Goal: Transaction & Acquisition: Purchase product/service

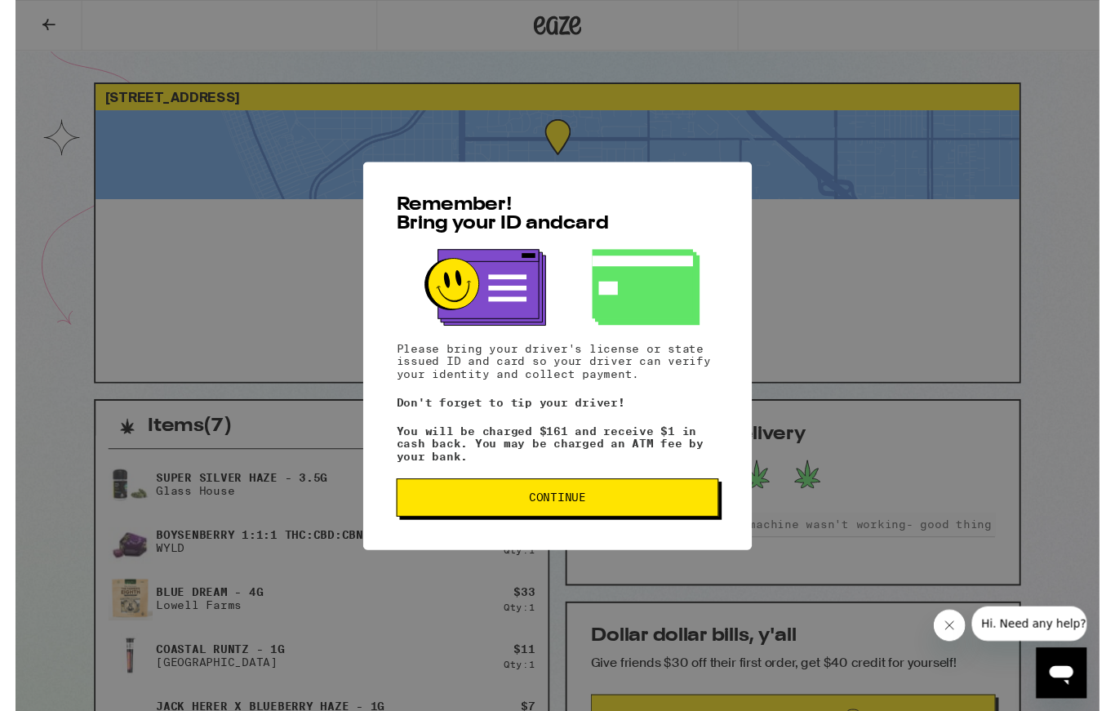
click at [602, 514] on span "Continue" at bounding box center [558, 511] width 304 height 11
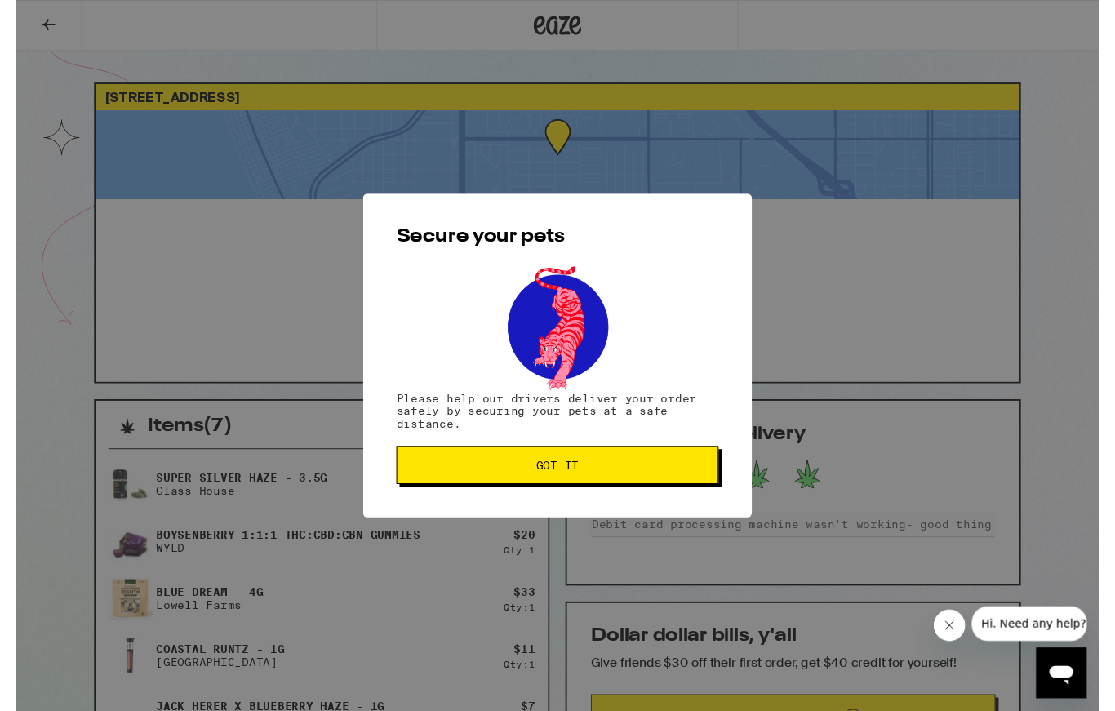
click at [612, 488] on button "Got it" at bounding box center [557, 478] width 331 height 39
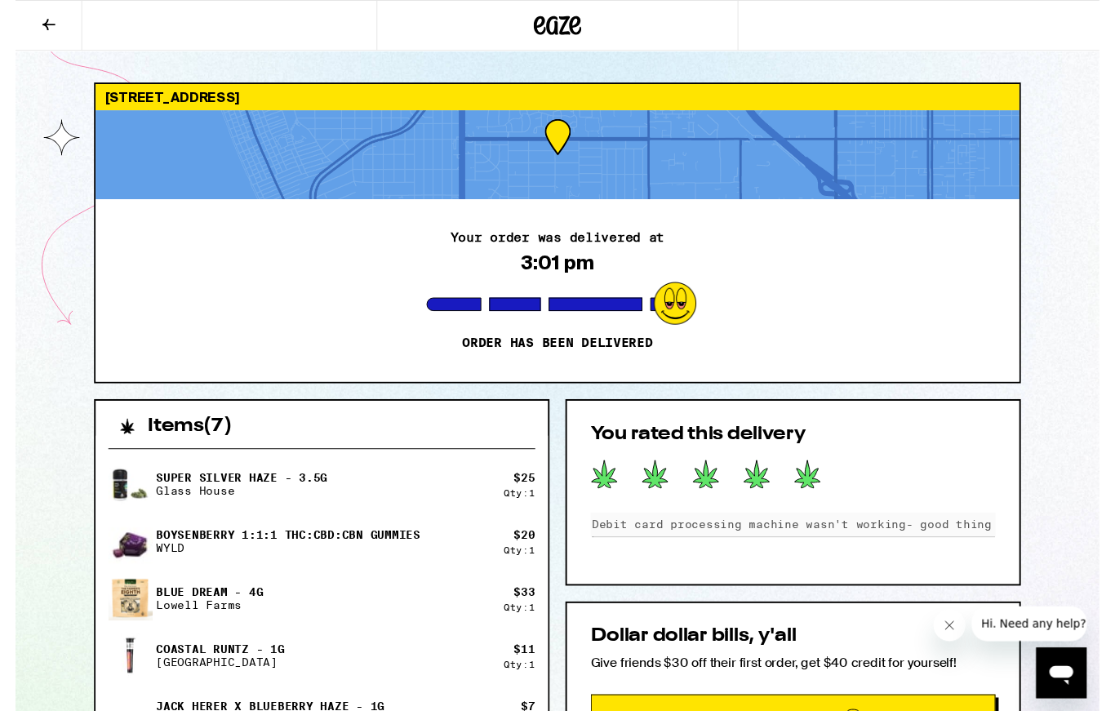
click at [557, 37] on icon at bounding box center [557, 25] width 49 height 29
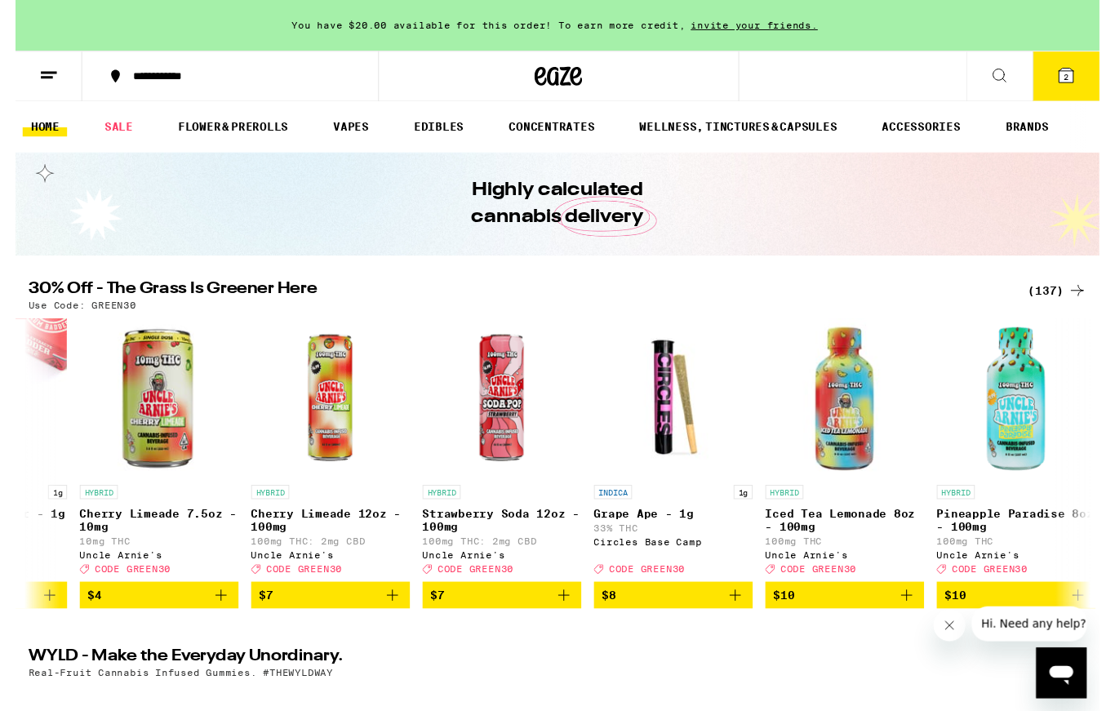
click at [1086, 82] on icon at bounding box center [1080, 77] width 15 height 15
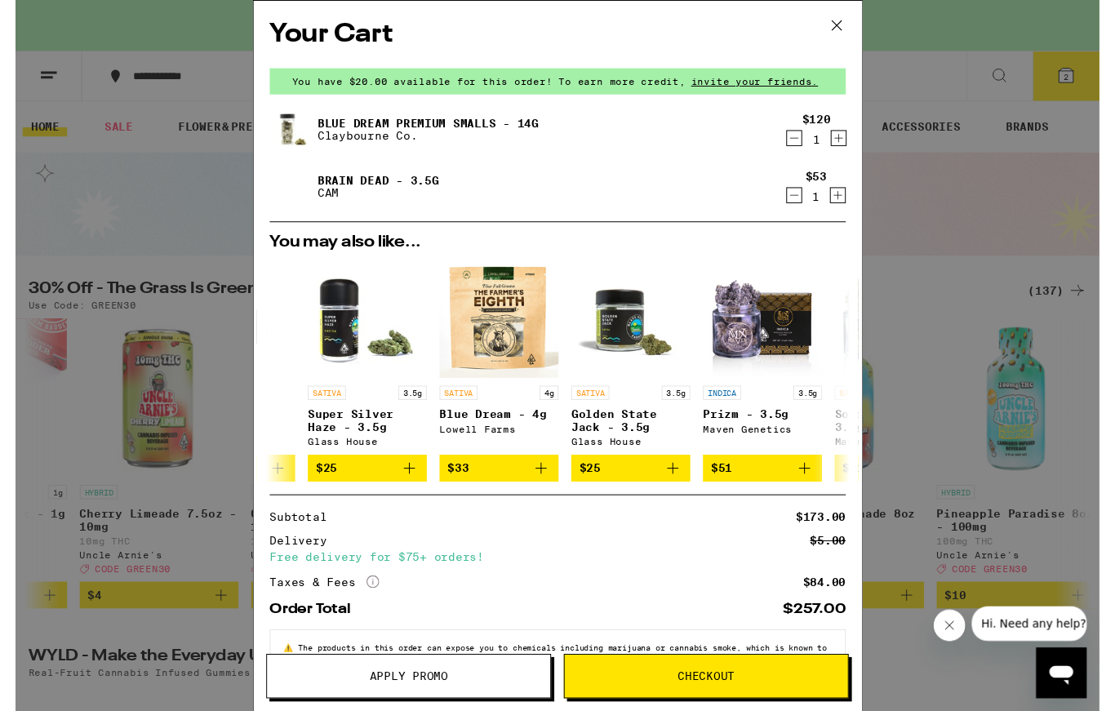
scroll to position [0, 48]
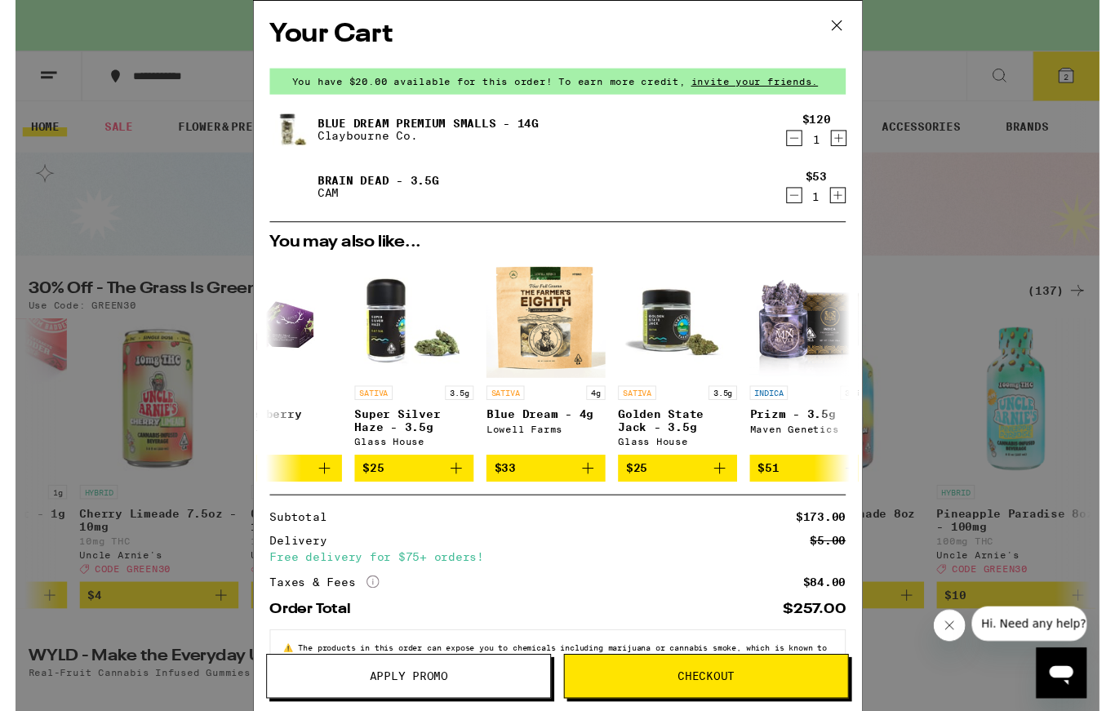
click at [592, 491] on icon "Add to bag" at bounding box center [589, 482] width 20 height 20
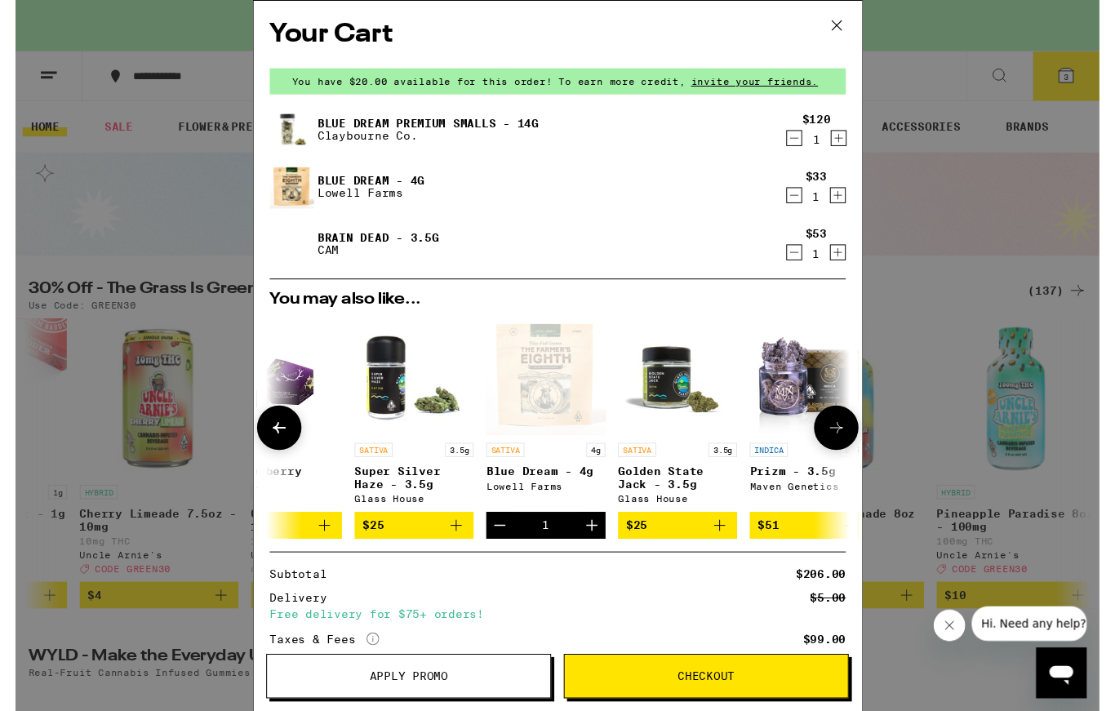
click at [845, 33] on icon at bounding box center [845, 26] width 24 height 24
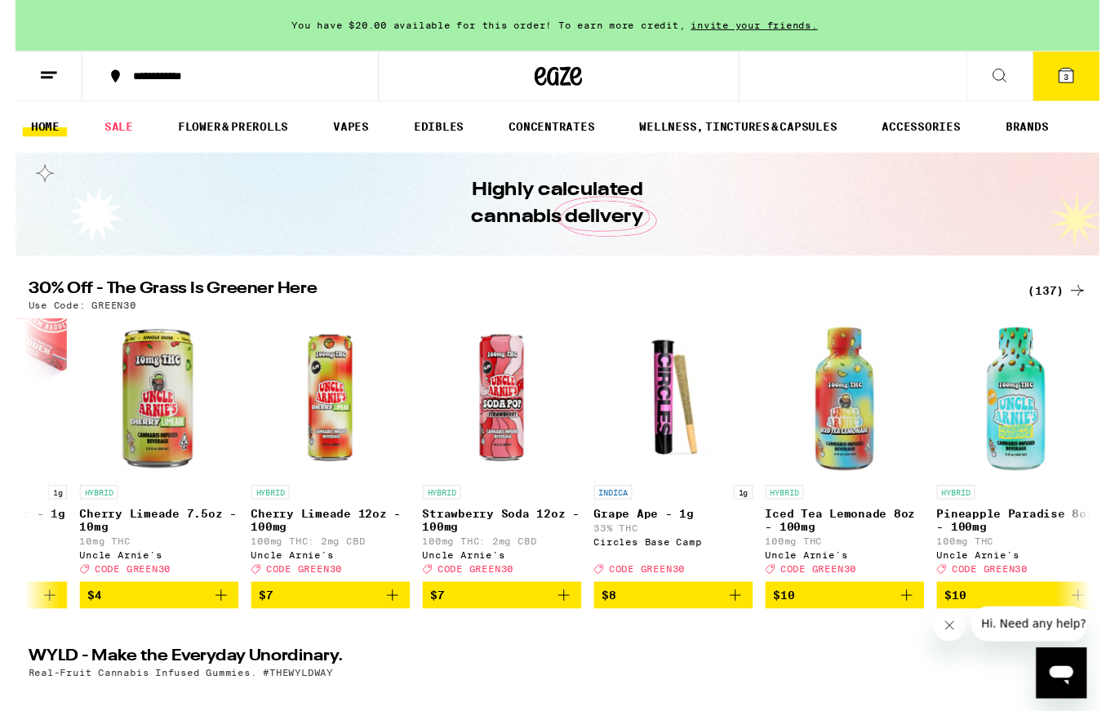
click at [1064, 299] on div "(137)" at bounding box center [1071, 299] width 60 height 20
